Goal: Task Accomplishment & Management: Manage account settings

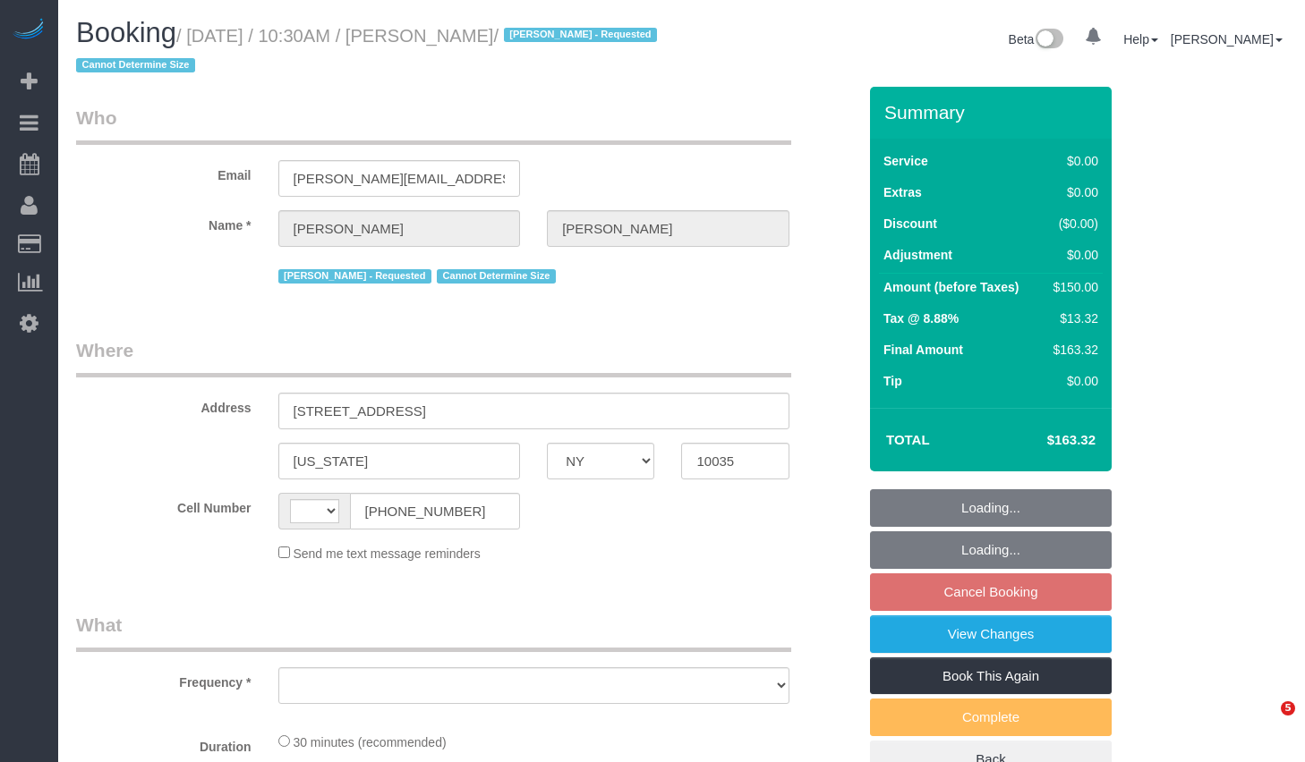
select select "NY"
select select "number:89"
select select "number:90"
select select "number:15"
select select "number:5"
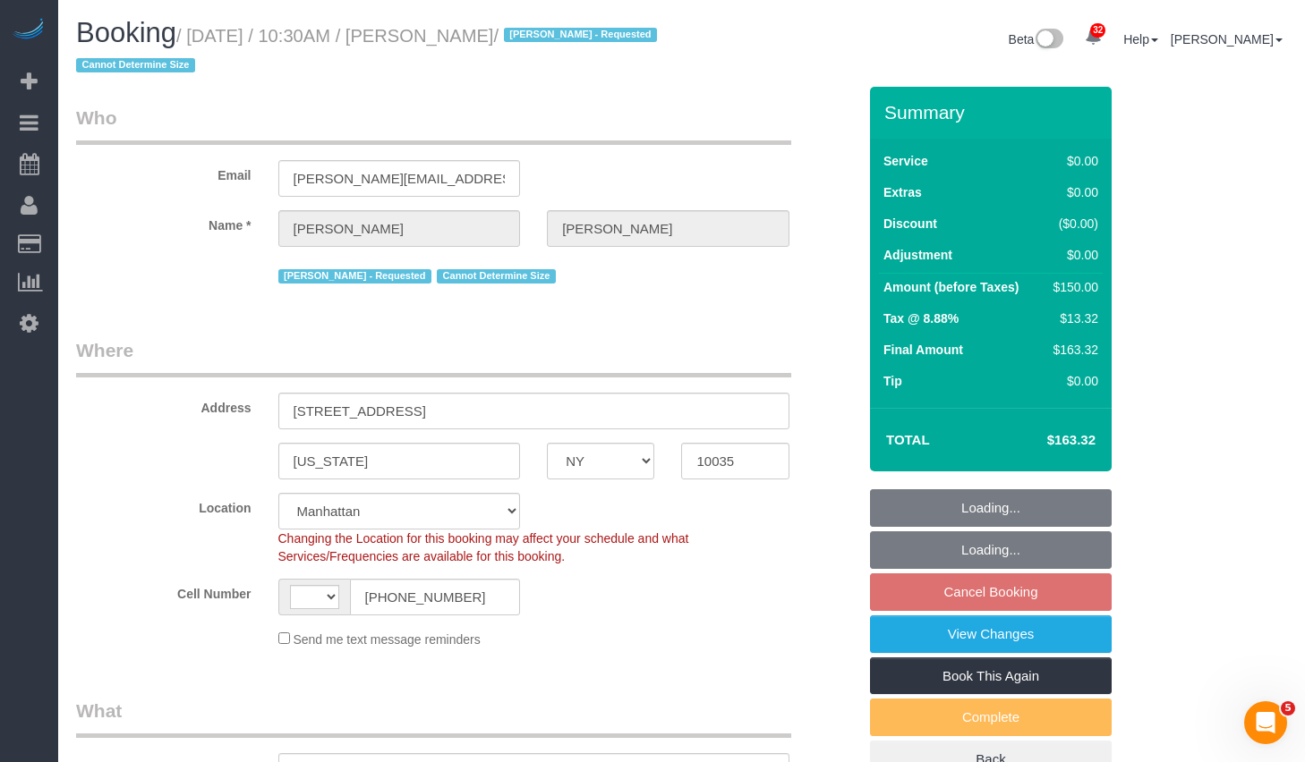
select select "string:[GEOGRAPHIC_DATA]"
select select "object:822"
select select "string:stripe-pm_1RNZ9t4VGloSiKo7bDyXvmZO"
select select "object:1123"
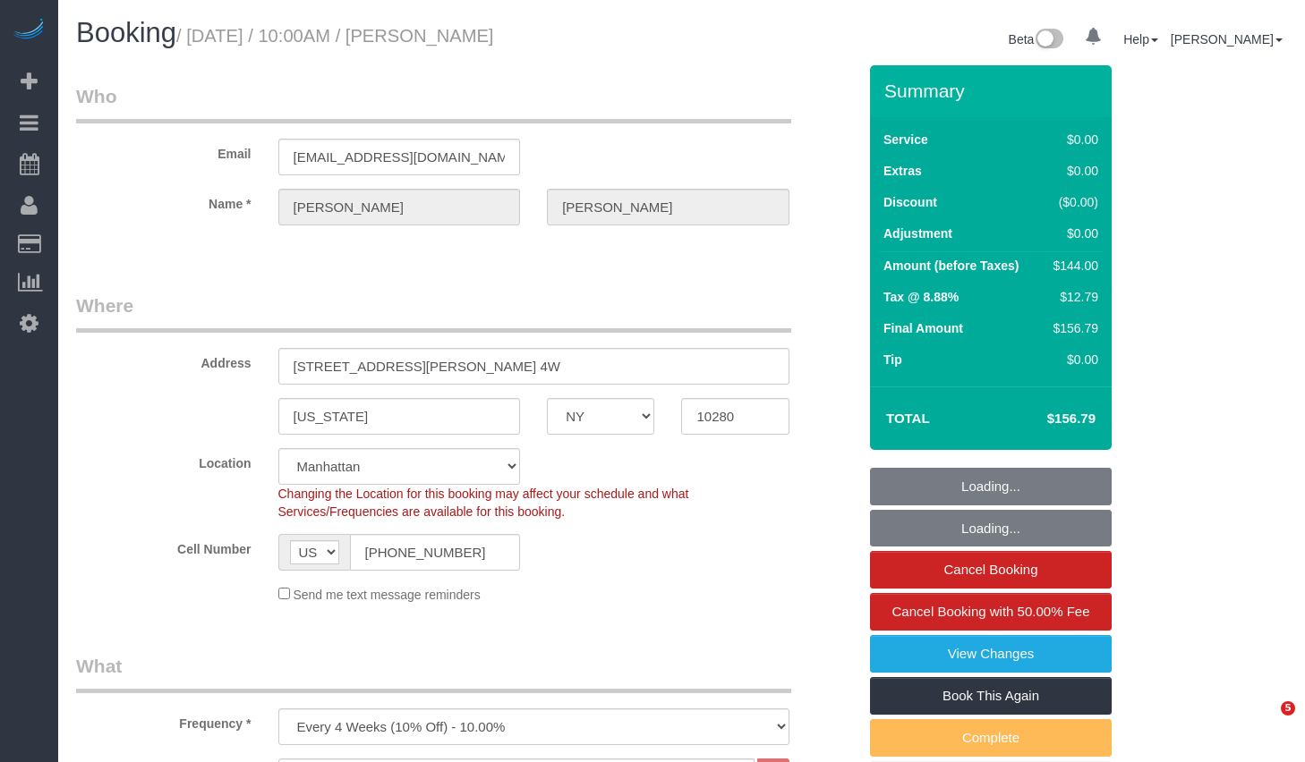
select select "NY"
select select "1"
select select "number:58"
select select "number:75"
select select "number:15"
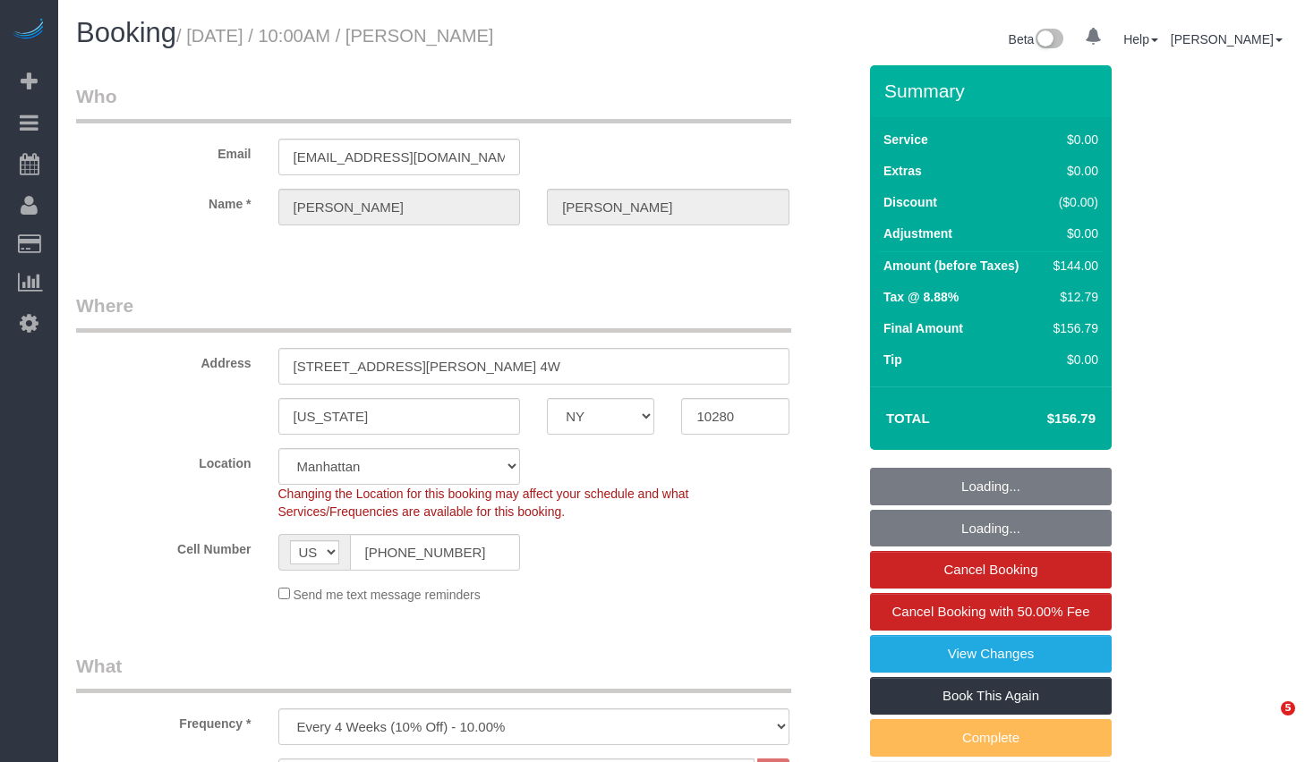
select select "number:6"
select select "object:1069"
select select "spot1"
select select "1"
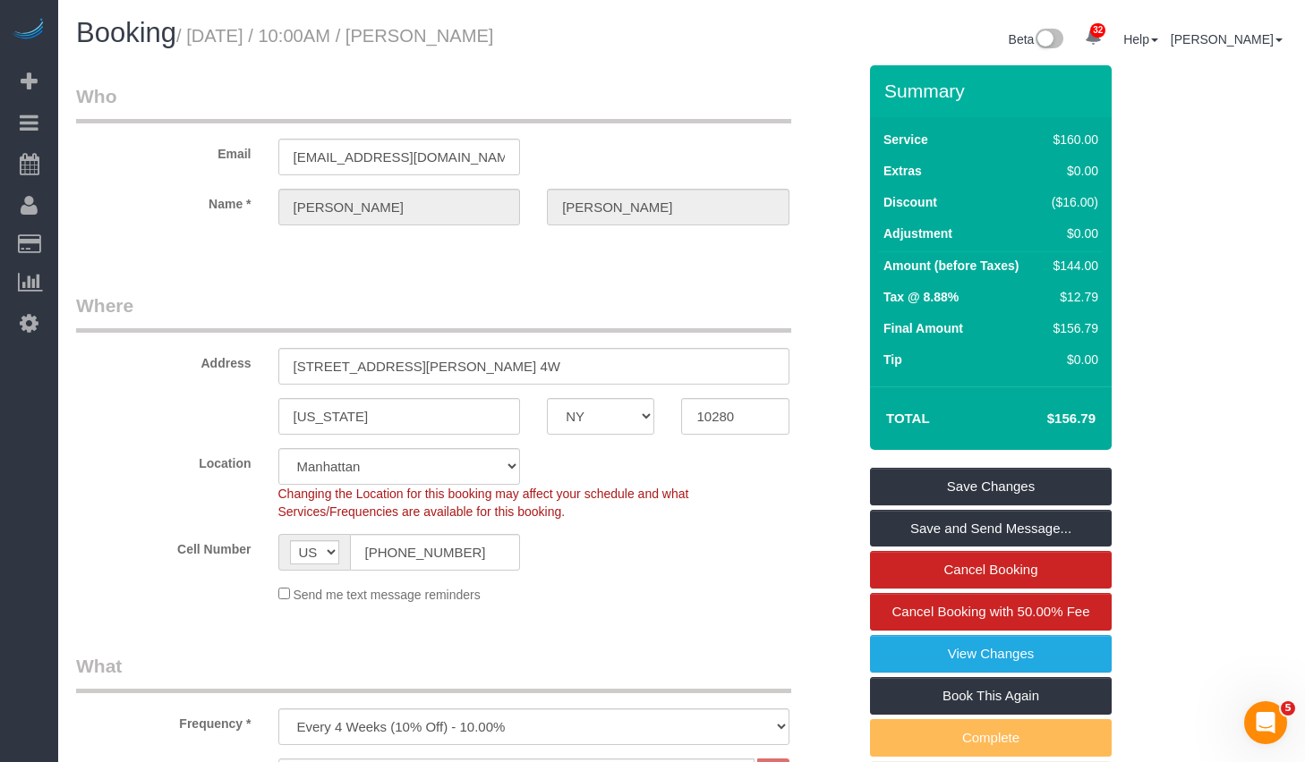
drag, startPoint x: 203, startPoint y: 37, endPoint x: 577, endPoint y: 39, distance: 374.0
click at [577, 39] on h1 "Booking / [DATE] / 10:00AM / [PERSON_NAME]" at bounding box center [372, 33] width 592 height 30
copy small "[DATE] / 10:00AM / [PERSON_NAME]"
drag, startPoint x: 200, startPoint y: 34, endPoint x: 644, endPoint y: 23, distance: 443.9
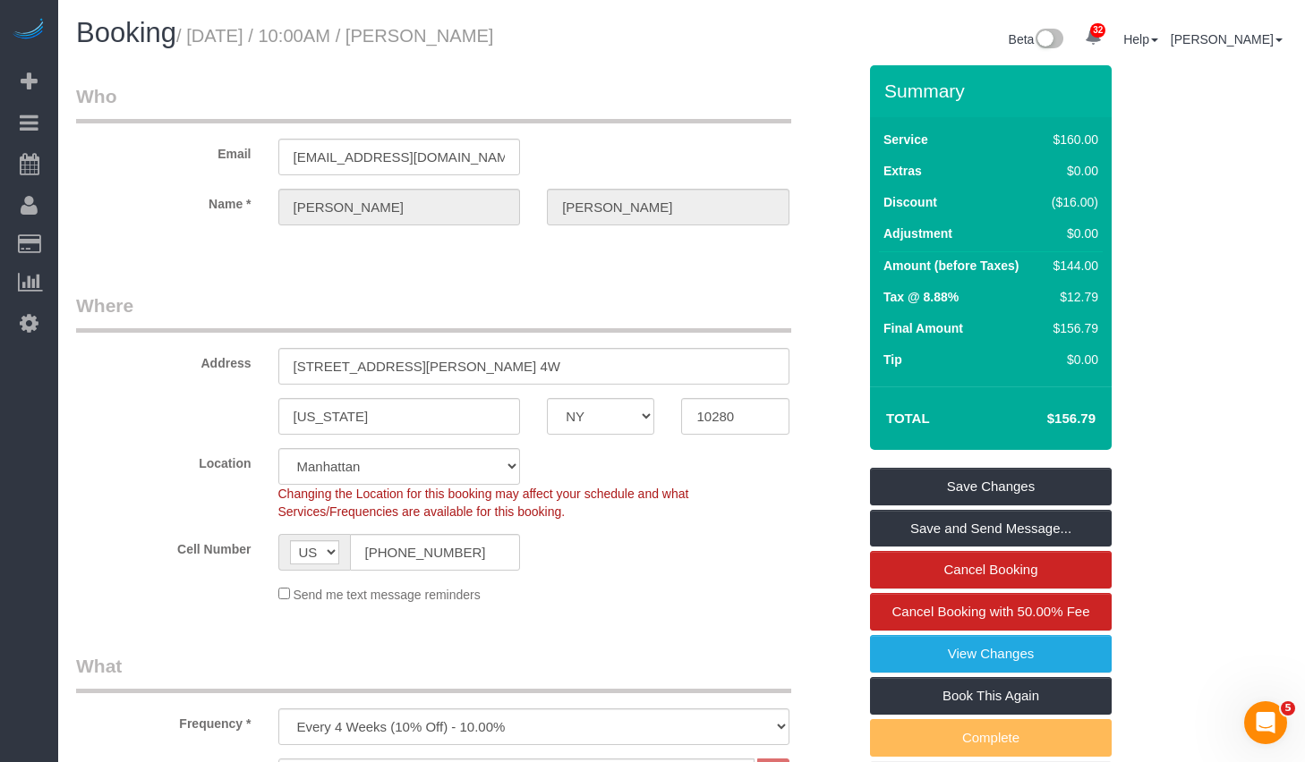
click at [644, 23] on h1 "Booking / [DATE] / 10:00AM / [PERSON_NAME]" at bounding box center [372, 33] width 592 height 30
copy small "[DATE] / 10:00AM / [PERSON_NAME]"
